Goal: Task Accomplishment & Management: Use online tool/utility

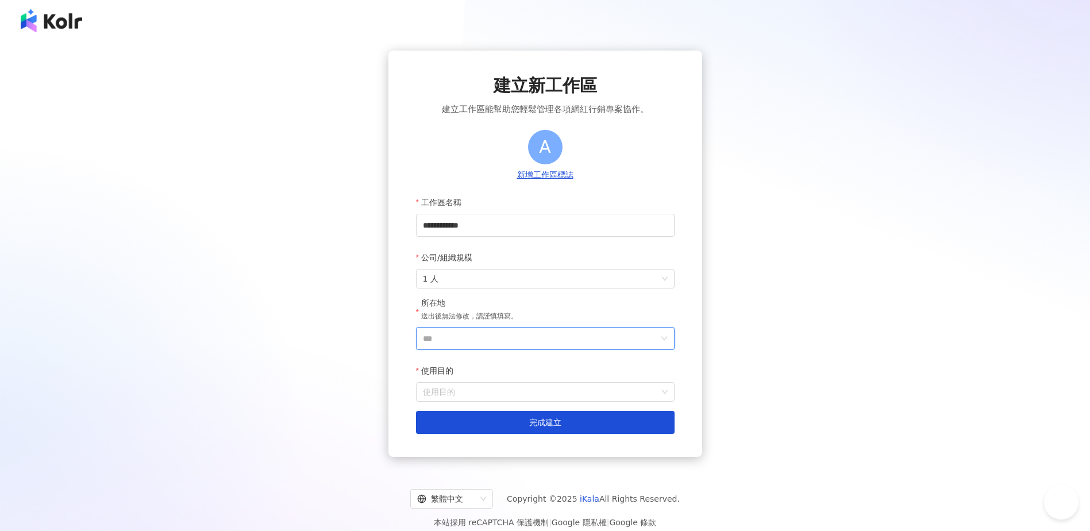
click at [505, 347] on input "***" at bounding box center [541, 339] width 236 height 22
click at [588, 281] on div "新加坡" at bounding box center [611, 280] width 110 height 21
click at [497, 389] on input "使用目的" at bounding box center [545, 392] width 245 height 18
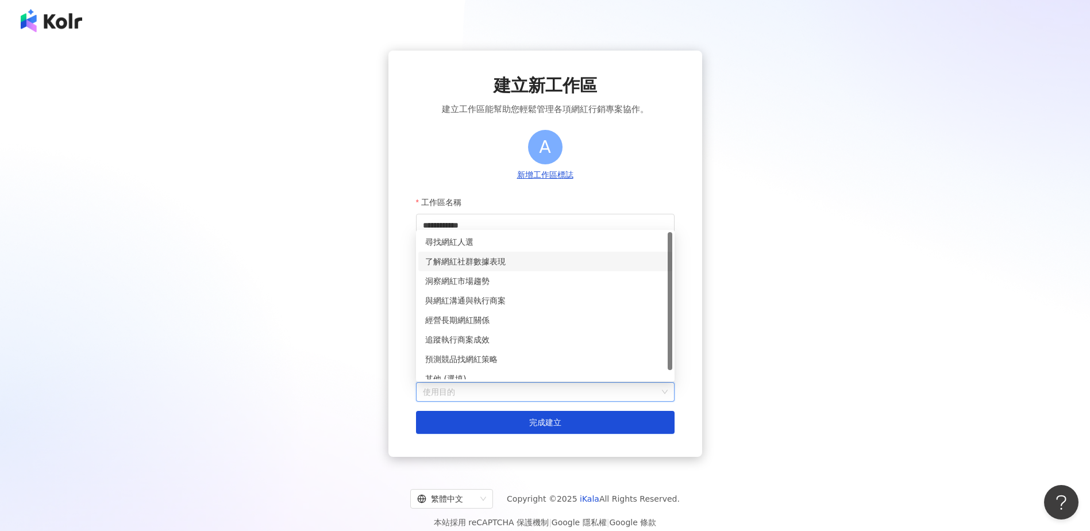
click at [501, 265] on div "了解網紅社群數據表現" at bounding box center [545, 261] width 240 height 13
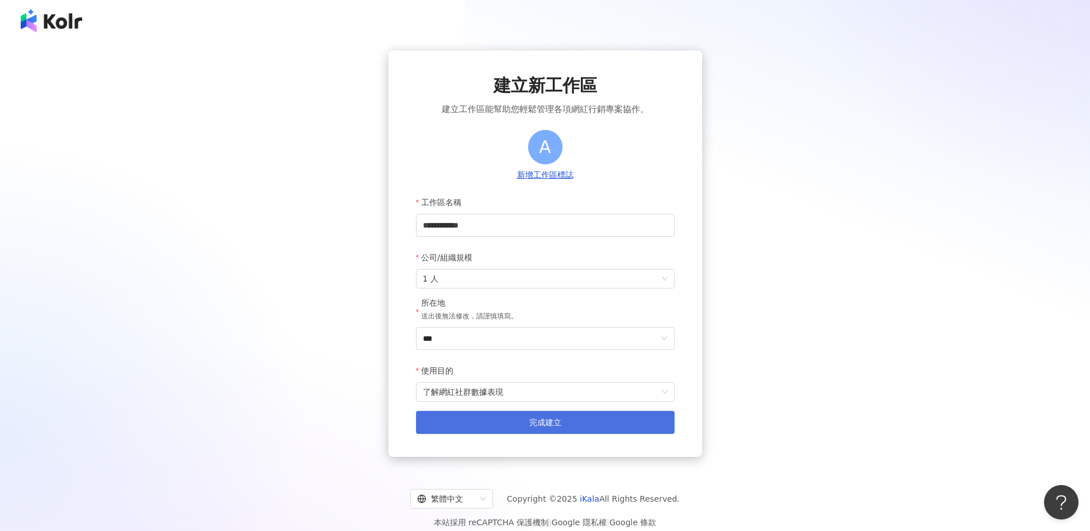
click at [521, 428] on button "完成建立" at bounding box center [545, 422] width 259 height 23
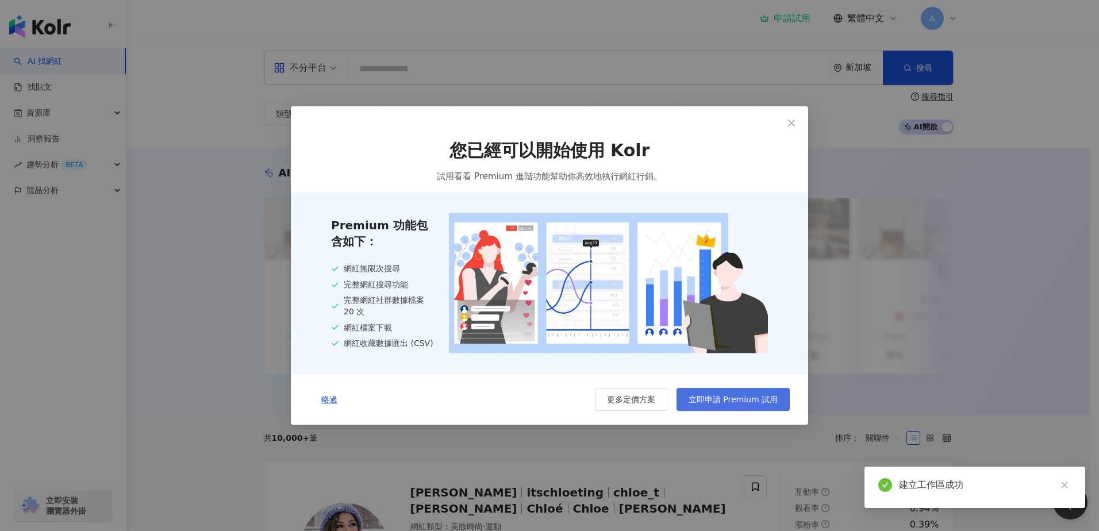
click at [768, 404] on span "立即申請 Premium 試用" at bounding box center [732, 399] width 89 height 9
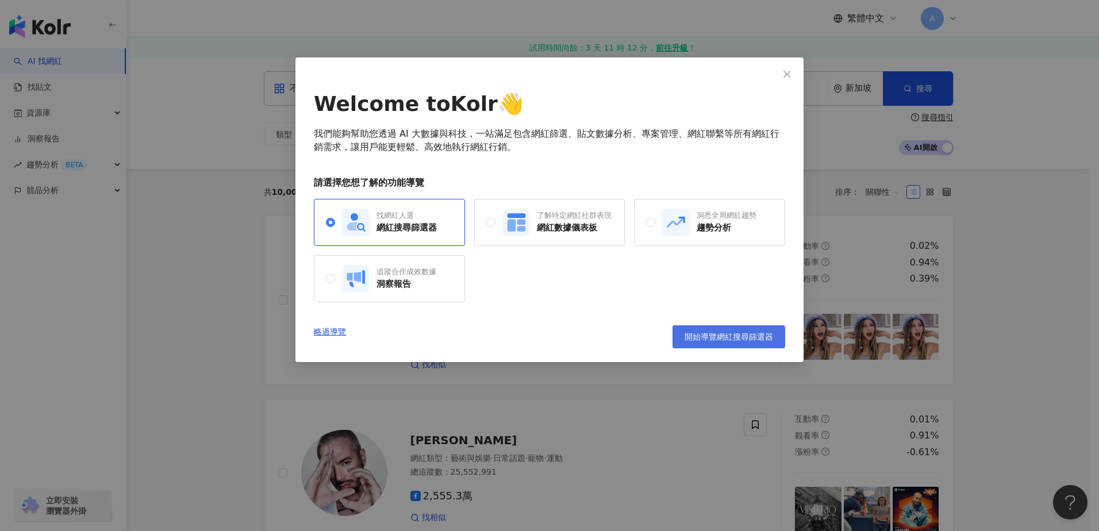
click at [749, 336] on span "開始導覽網紅搜尋篩選器" at bounding box center [728, 336] width 88 height 9
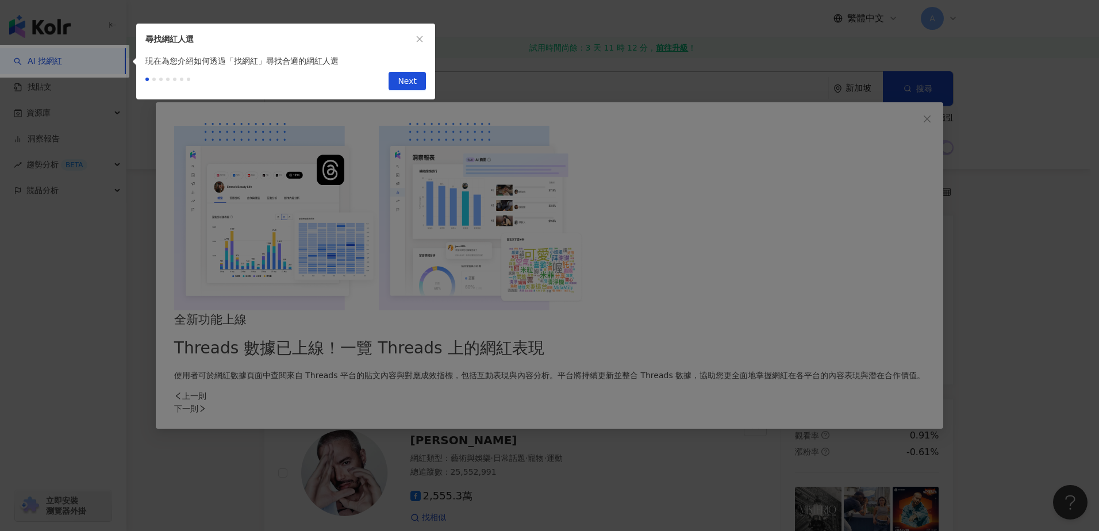
click at [418, 86] on button "Next" at bounding box center [406, 81] width 37 height 18
type input "**********"
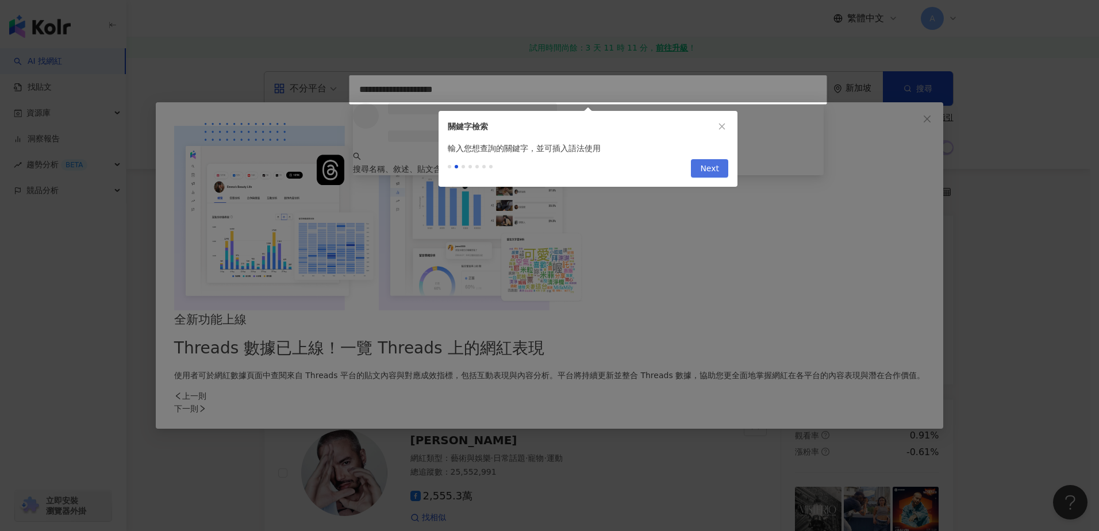
click at [699, 165] on button "Next" at bounding box center [709, 168] width 37 height 18
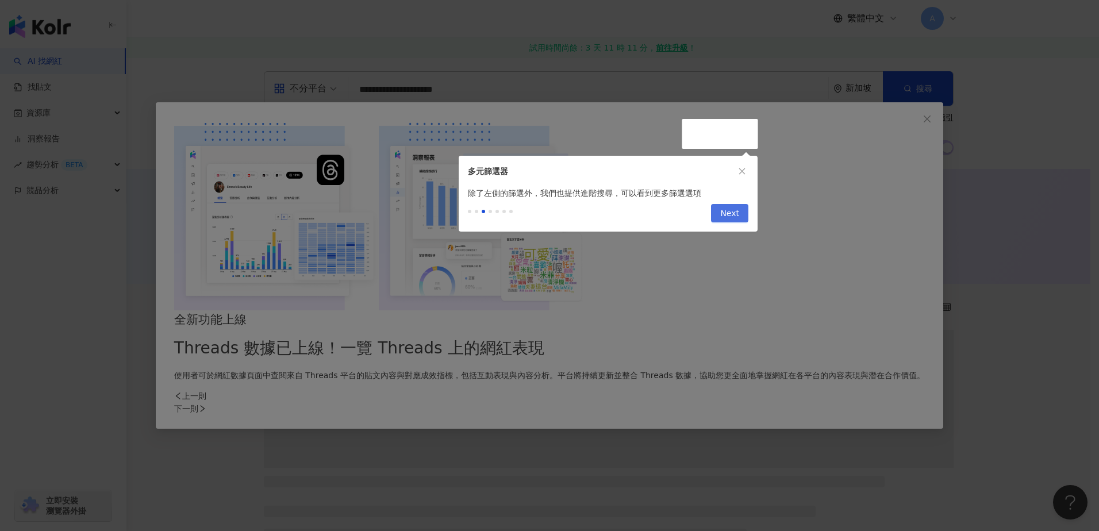
click at [726, 213] on span "Next" at bounding box center [729, 214] width 19 height 18
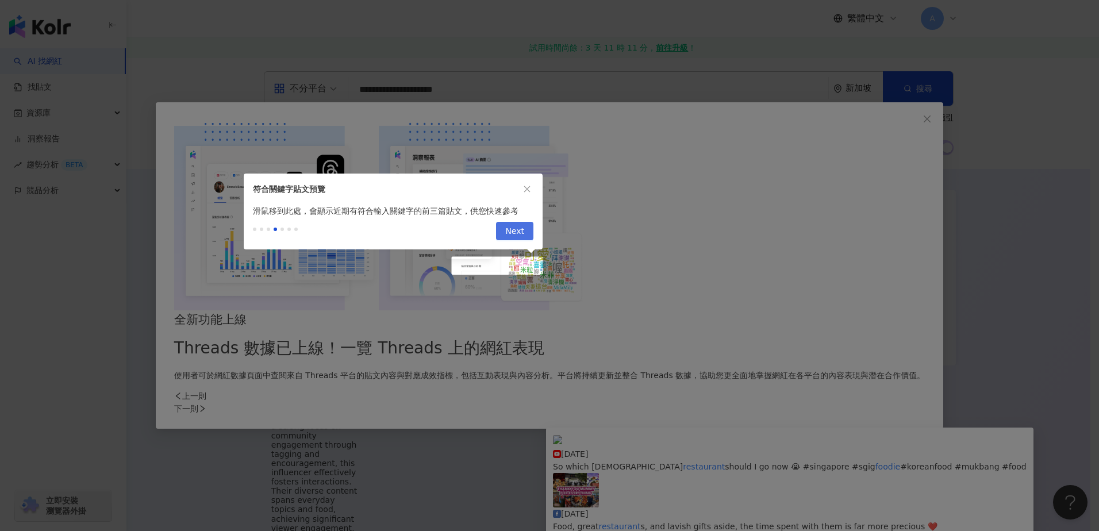
click at [512, 230] on span "Next" at bounding box center [514, 231] width 19 height 18
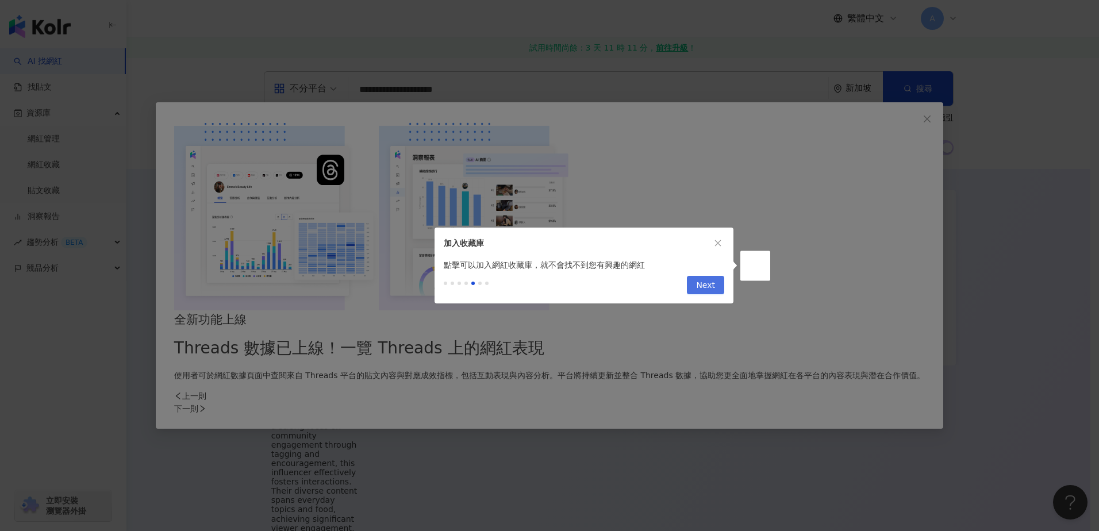
click at [703, 288] on span "Next" at bounding box center [705, 285] width 19 height 18
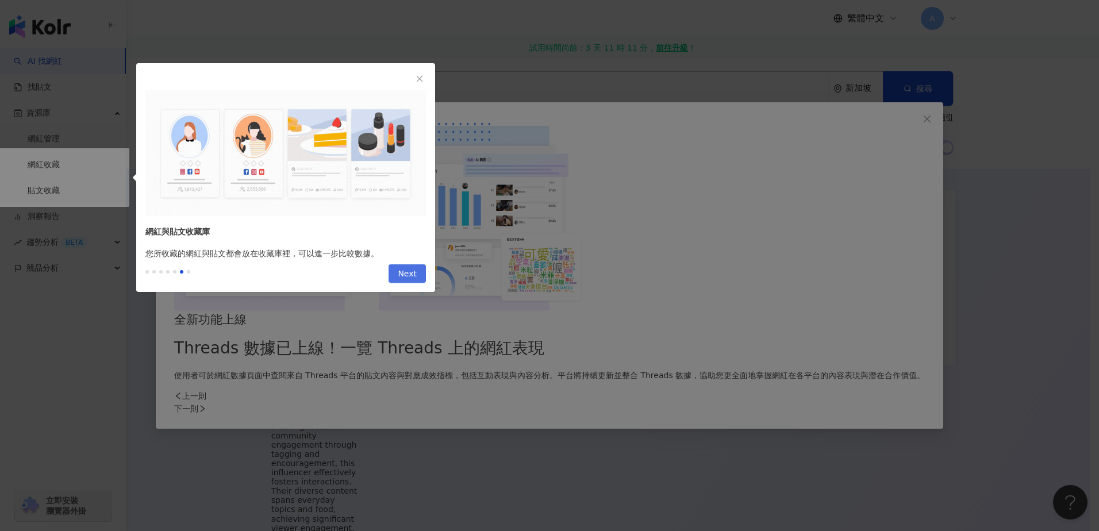
click at [408, 271] on span "Next" at bounding box center [407, 274] width 19 height 18
click at [408, 271] on body "**********" at bounding box center [545, 265] width 1090 height 531
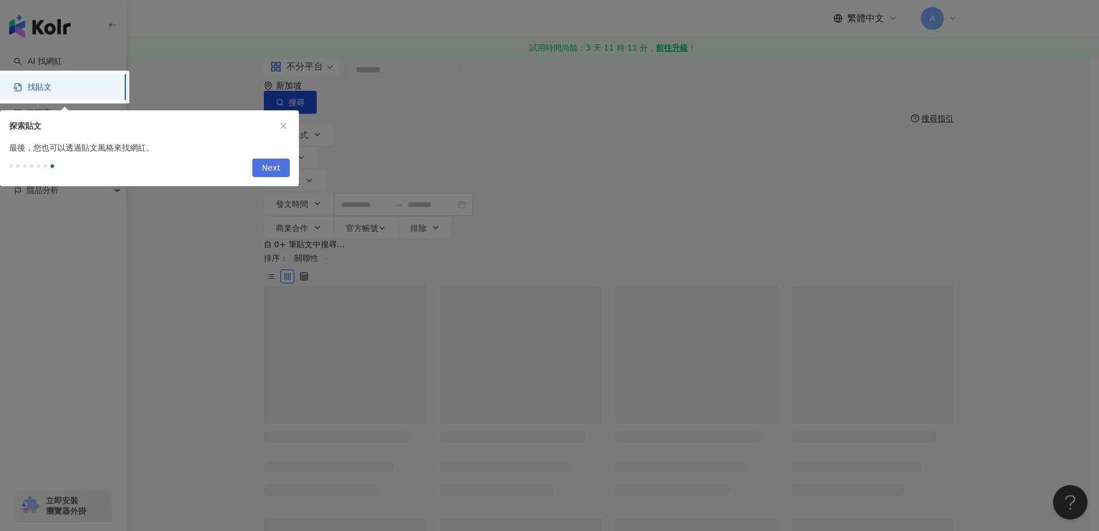
click at [276, 172] on span "Next" at bounding box center [270, 168] width 19 height 18
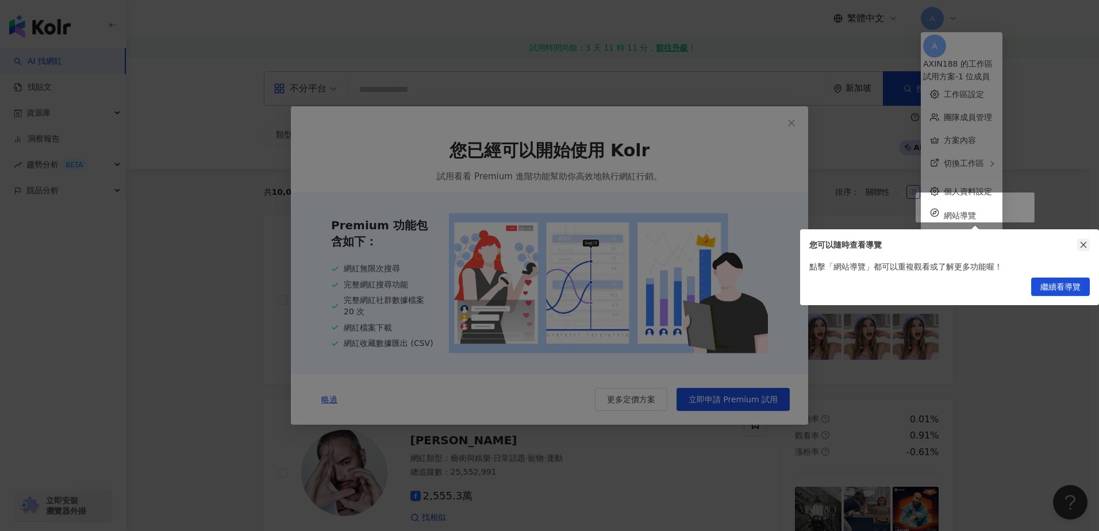
click at [1083, 242] on icon "close" at bounding box center [1083, 245] width 8 height 8
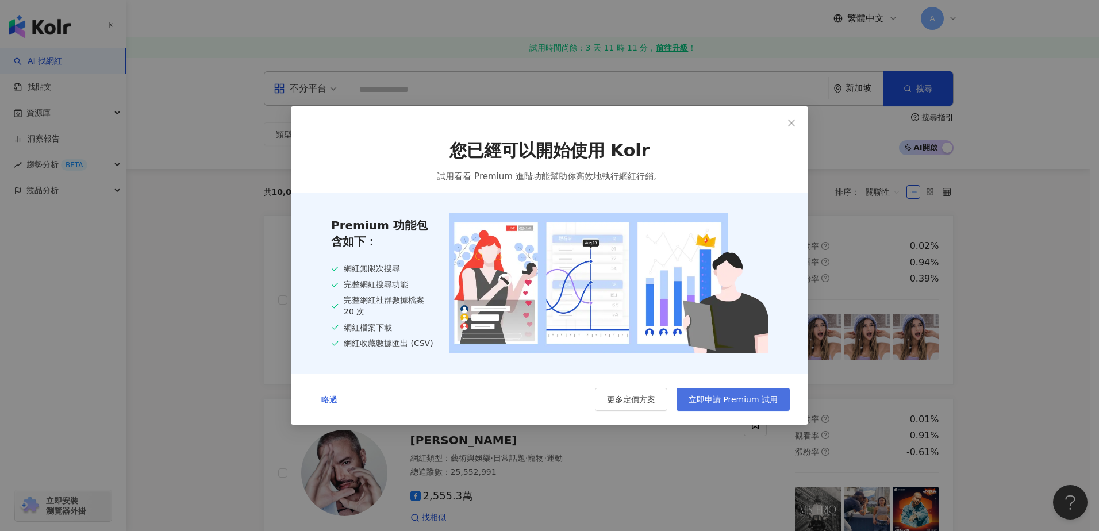
click at [740, 398] on span "立即申請 Premium 試用" at bounding box center [732, 399] width 89 height 9
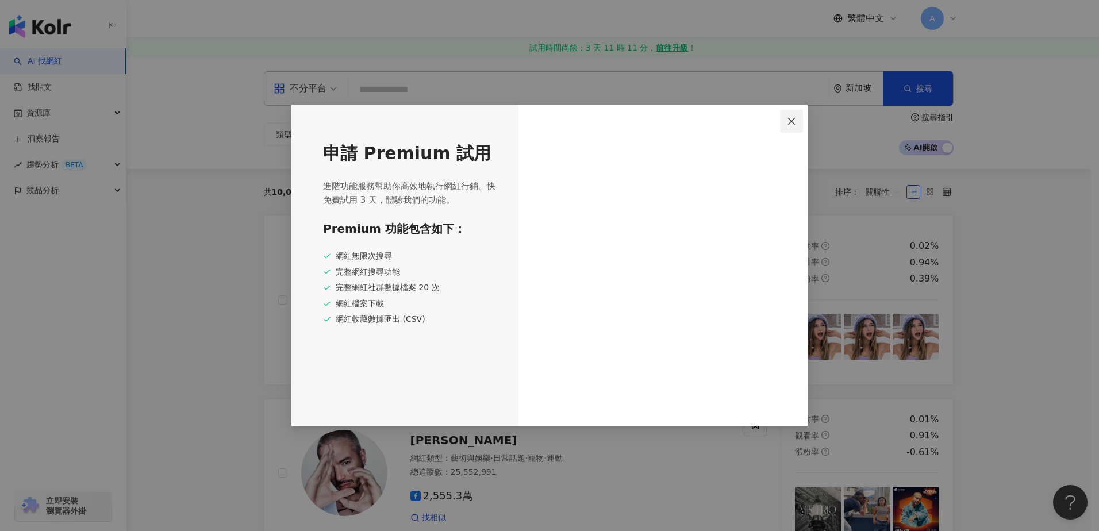
click at [791, 125] on icon "close" at bounding box center [791, 121] width 9 height 9
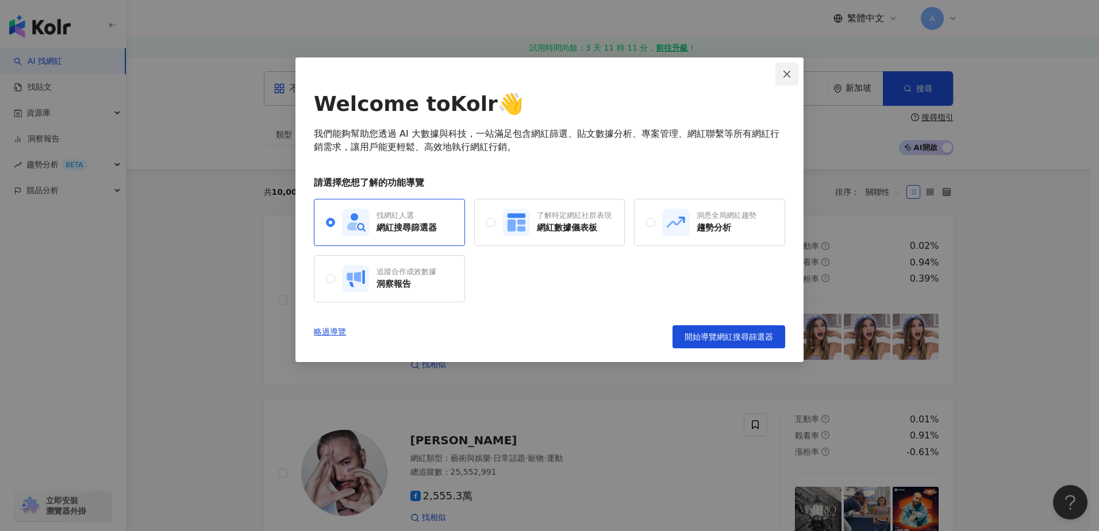
click at [783, 71] on icon "close" at bounding box center [786, 74] width 9 height 9
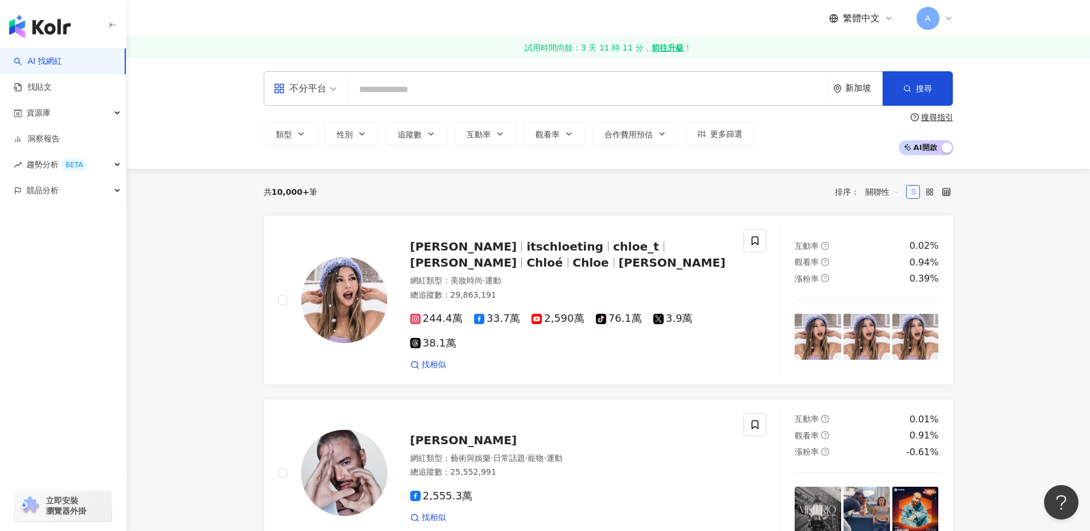
click at [328, 88] on span "不分平台" at bounding box center [305, 88] width 63 height 18
click at [321, 202] on div "TikTok" at bounding box center [308, 206] width 65 height 14
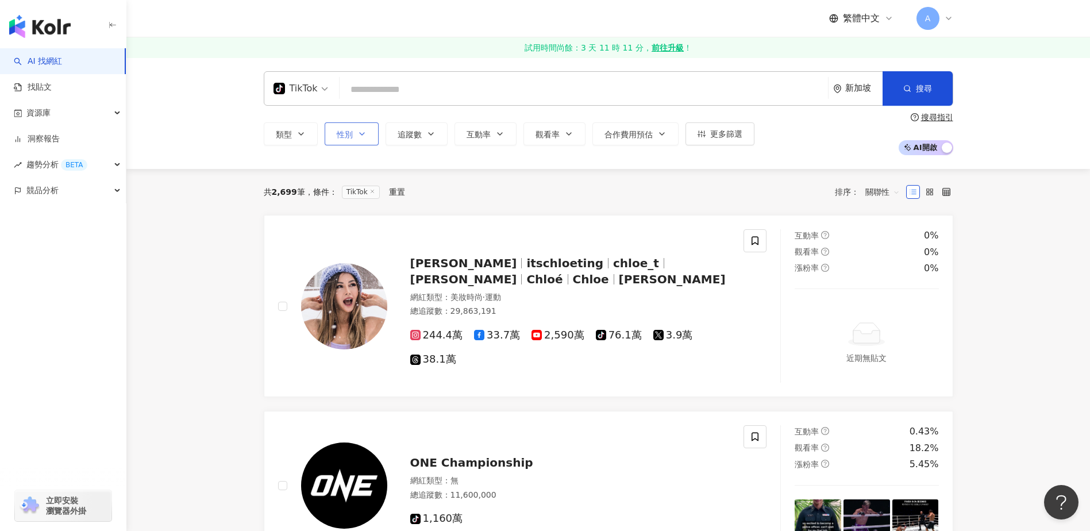
click at [351, 138] on span "性別" at bounding box center [345, 134] width 16 height 9
click at [380, 178] on span "女" at bounding box center [388, 171] width 17 height 13
click at [845, 88] on div "新加坡" at bounding box center [863, 88] width 37 height 10
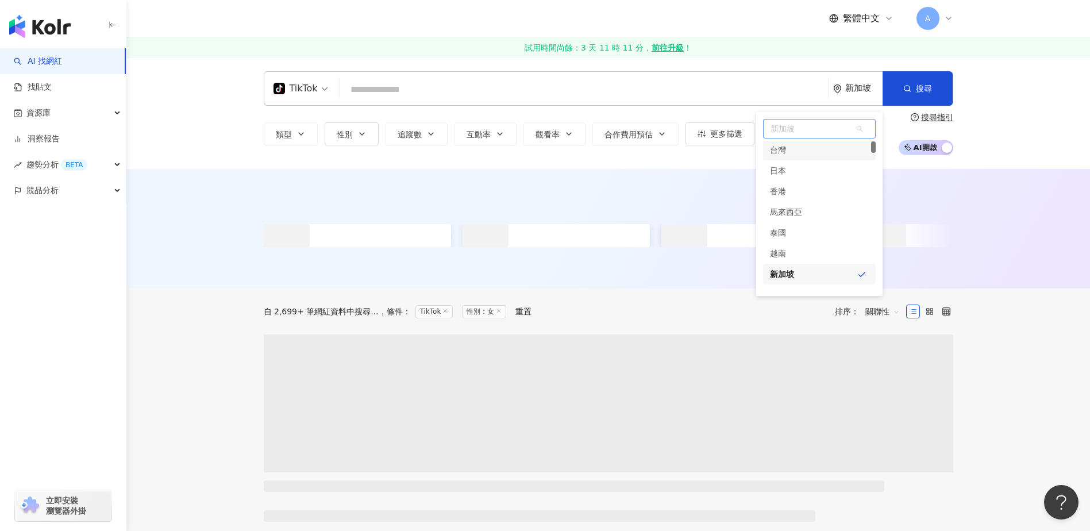
click at [810, 126] on span "新加坡" at bounding box center [819, 129] width 111 height 18
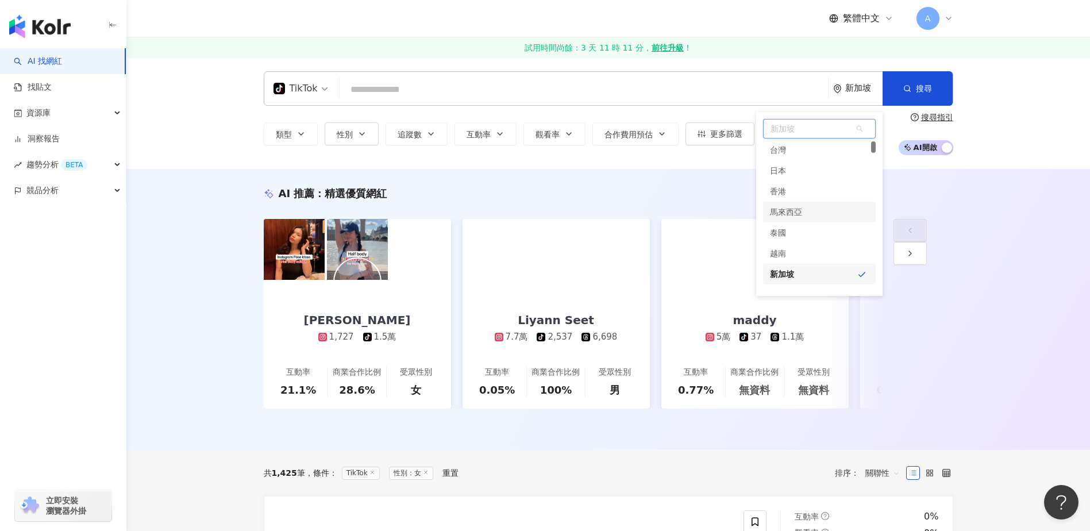
click at [807, 206] on div "馬來西亞" at bounding box center [819, 212] width 113 height 21
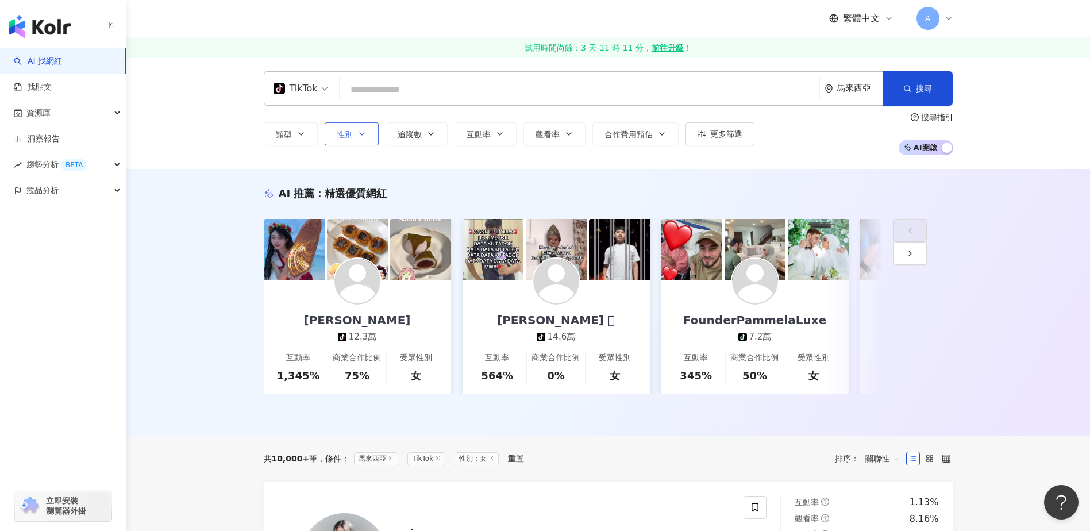
click at [365, 136] on icon "button" at bounding box center [361, 133] width 9 height 9
click at [371, 178] on label "女" at bounding box center [384, 171] width 26 height 13
click at [919, 87] on span "搜尋" at bounding box center [924, 88] width 16 height 9
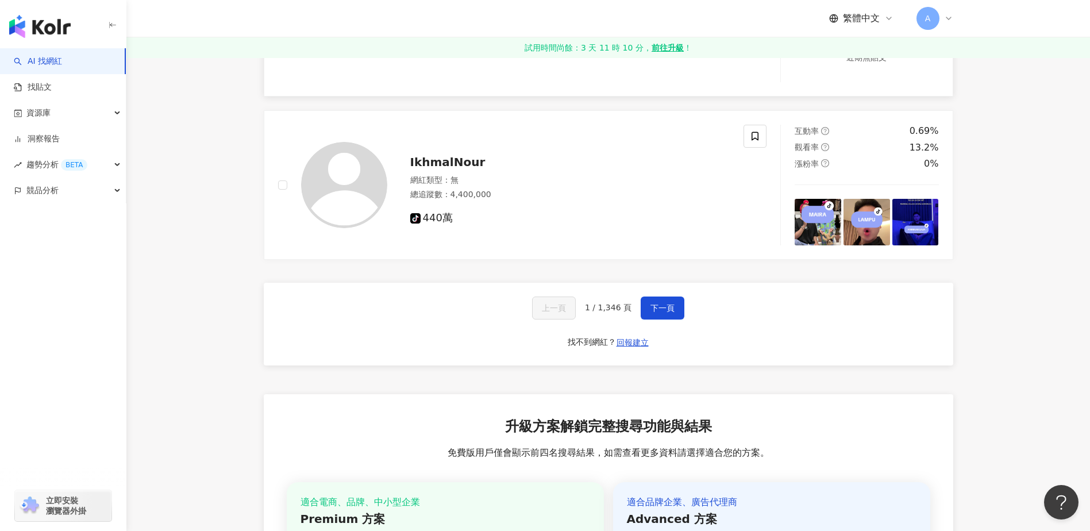
scroll to position [2299, 0]
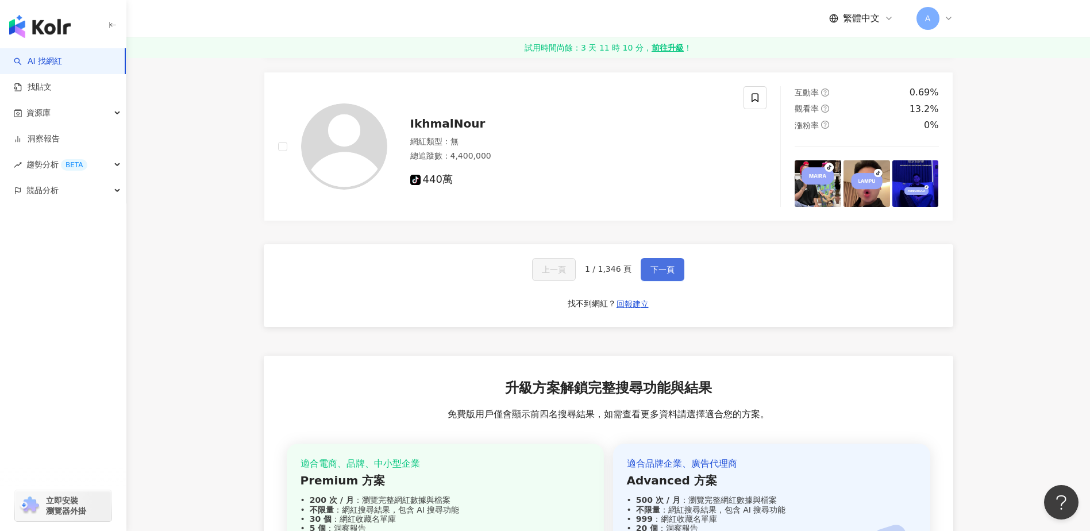
click at [667, 281] on button "下一頁" at bounding box center [663, 269] width 44 height 23
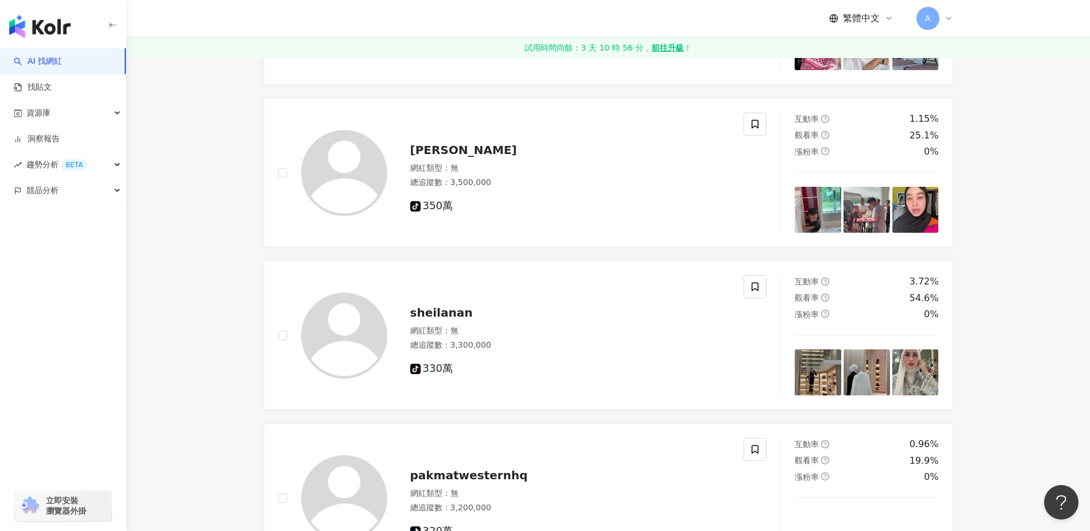
scroll to position [1329, 0]
